Goal: Task Accomplishment & Management: Complete application form

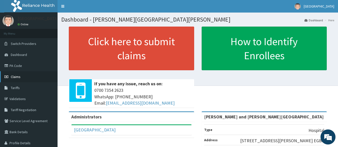
click at [13, 77] on span "Claims" at bounding box center [16, 76] width 10 height 5
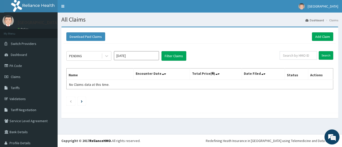
click at [133, 59] on input "[DATE]" at bounding box center [136, 55] width 45 height 9
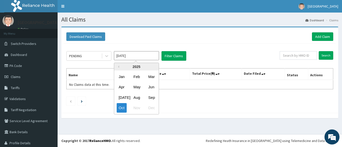
click at [238, 42] on div "Download Paid Claims Add Claim" at bounding box center [200, 37] width 272 height 14
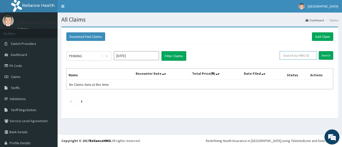
click at [295, 56] on input "text" at bounding box center [297, 55] width 37 height 9
paste input "RER/10019/B"
type input "RER/10019/B"
click at [318, 57] on input "Search" at bounding box center [325, 55] width 15 height 9
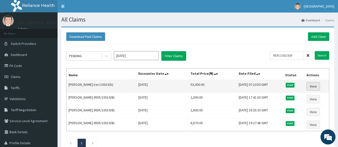
click at [315, 86] on link "View" at bounding box center [313, 86] width 14 height 9
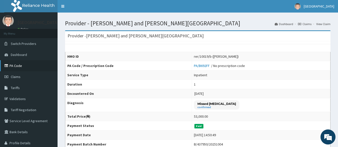
click at [15, 66] on link "PA Code" at bounding box center [29, 65] width 58 height 11
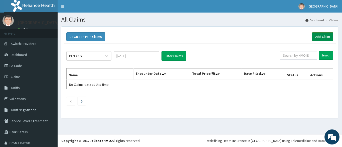
click at [321, 39] on link "Add Claim" at bounding box center [322, 36] width 21 height 9
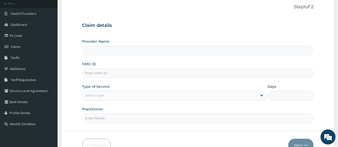
type input "[PERSON_NAME] and [PERSON_NAME][GEOGRAPHIC_DATA]"
click at [91, 71] on input "HMO ID" at bounding box center [198, 73] width 232 height 10
click at [96, 74] on input "HMO ID" at bounding box center [198, 73] width 232 height 10
paste input "RPN/10002/B"
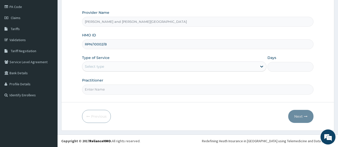
scroll to position [59, 0]
type input "RPN/10002/B"
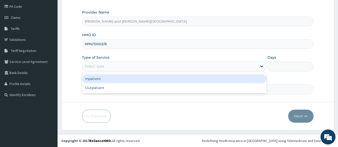
click at [95, 64] on div "Select type" at bounding box center [94, 66] width 19 height 5
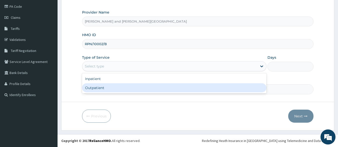
click at [95, 90] on div "Outpatient" at bounding box center [174, 87] width 184 height 9
type input "1"
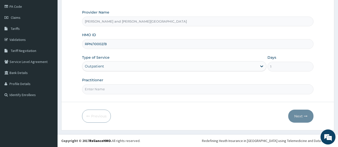
click at [99, 88] on input "Practitioner" at bounding box center [198, 89] width 232 height 10
type input "[PERSON_NAME]"
click at [302, 117] on button "Next" at bounding box center [300, 115] width 25 height 13
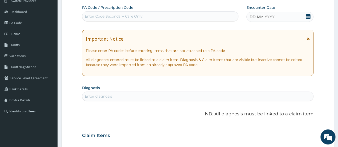
scroll to position [29, 0]
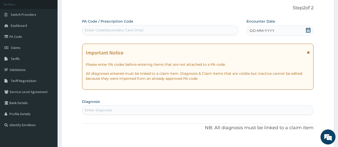
click at [125, 28] on div "Enter Code(Secondary Care Only)" at bounding box center [114, 30] width 59 height 5
paste input "PA/58CC46"
type input "PA/58CC46"
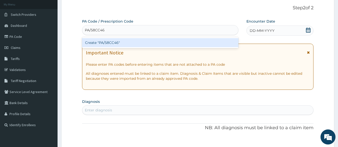
click at [114, 41] on div "Create "PA/58CC46"" at bounding box center [160, 42] width 157 height 9
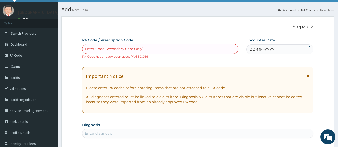
scroll to position [0, 0]
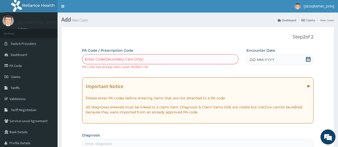
click at [96, 58] on div "Enter Code(Secondary Care Only)" at bounding box center [114, 59] width 59 height 5
paste input "PA/58CC46"
type input "PA/58CC46"
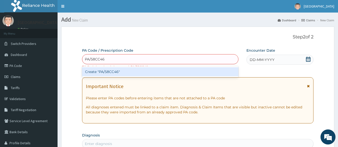
click at [96, 71] on div "Create "PA/58CC46"" at bounding box center [160, 71] width 157 height 9
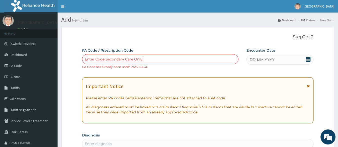
click at [309, 59] on icon at bounding box center [308, 59] width 5 height 5
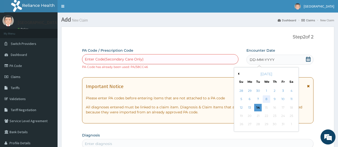
click at [266, 100] on div "8" at bounding box center [267, 99] width 8 height 8
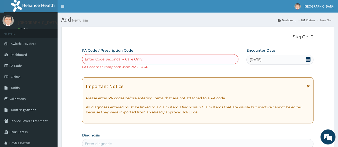
click at [101, 58] on div "Enter Code(Secondary Care Only)" at bounding box center [114, 59] width 59 height 5
click at [15, 78] on span "Claims" at bounding box center [16, 76] width 10 height 5
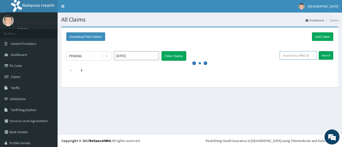
click at [289, 55] on input "text" at bounding box center [297, 55] width 37 height 9
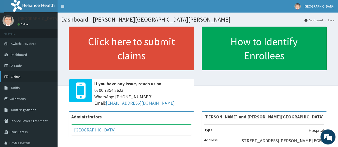
click at [17, 76] on span "Claims" at bounding box center [16, 76] width 10 height 5
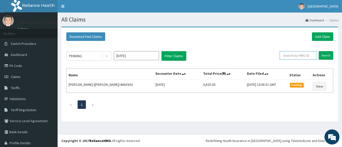
click at [294, 55] on input "text" at bounding box center [297, 55] width 37 height 9
paste input "RPN/10002/B"
type input "RPN/10002/B"
click at [320, 56] on input "Search" at bounding box center [325, 55] width 15 height 9
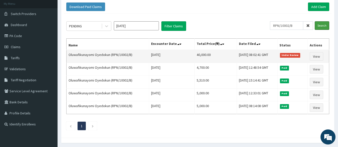
scroll to position [30, 0]
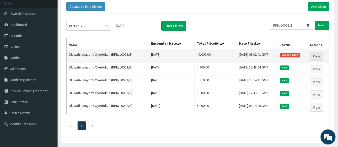
click at [316, 57] on link "View" at bounding box center [317, 56] width 14 height 9
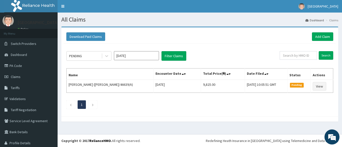
click at [173, 104] on ul "1" at bounding box center [199, 104] width 267 height 9
click at [199, 45] on div "PENDING [DATE] Filter Claims Search Name Encounter Date Total Price(₦) Date Fil…" at bounding box center [200, 79] width 272 height 70
